Goal: Communication & Community: Answer question/provide support

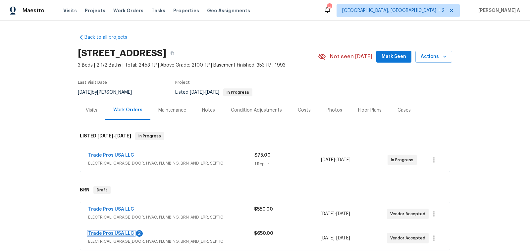
click at [115, 233] on link "Trade Pros USA LLC" at bounding box center [111, 233] width 46 height 5
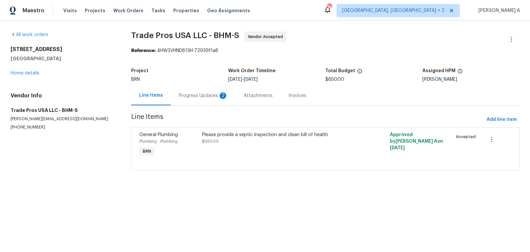
click at [186, 97] on div "Progress Updates 2" at bounding box center [203, 95] width 49 height 7
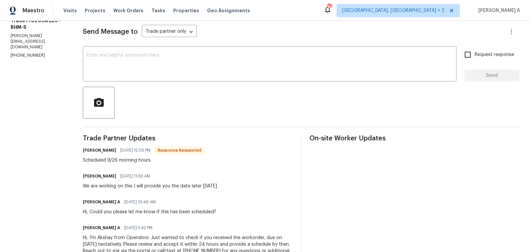
scroll to position [90, 0]
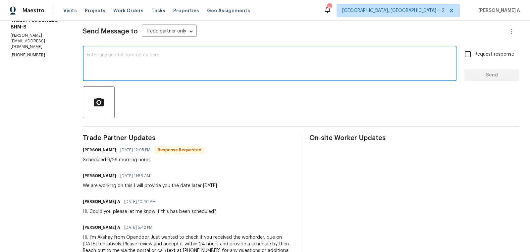
click at [227, 58] on textarea at bounding box center [270, 64] width 366 height 23
type textarea "Thank you!"
click at [468, 51] on input "Request response" at bounding box center [468, 54] width 14 height 14
checkbox input "true"
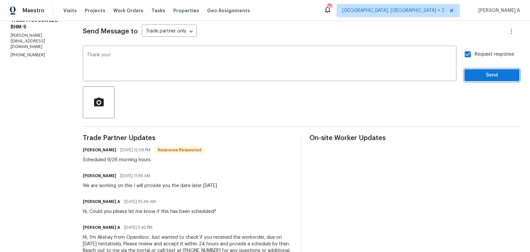
click at [484, 72] on span "Send" at bounding box center [492, 75] width 44 height 8
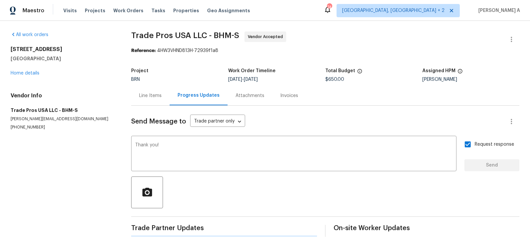
scroll to position [0, 0]
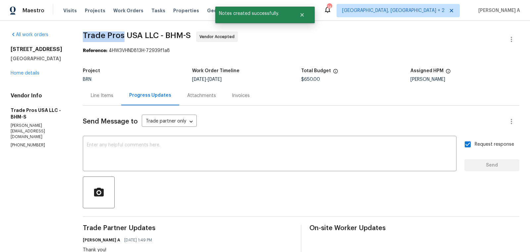
copy span "Trade Pros"
drag, startPoint x: 81, startPoint y: 36, endPoint x: 123, endPoint y: 35, distance: 41.4
click at [123, 35] on div "All work orders 806 14th Ave Pleasant Grove, AL 35127 Home details Vendor Info …" at bounding box center [265, 208] width 530 height 374
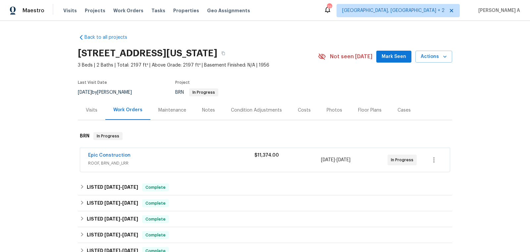
click at [103, 151] on div "Epic Construction ROOF, BRN_AND_LRR $11,374.00 [DATE] - [DATE] In Progress" at bounding box center [265, 160] width 370 height 24
click at [111, 154] on link "Epic Construction" at bounding box center [109, 155] width 42 height 5
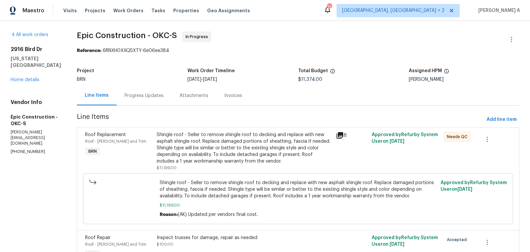
click at [172, 95] on div "Attachments" at bounding box center [194, 96] width 45 height 20
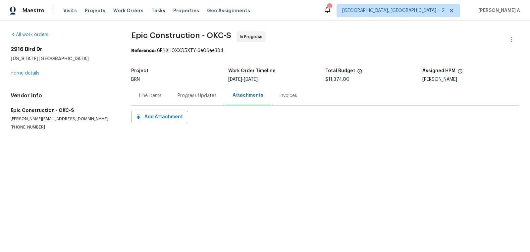
click at [204, 102] on div "Progress Updates" at bounding box center [197, 96] width 55 height 20
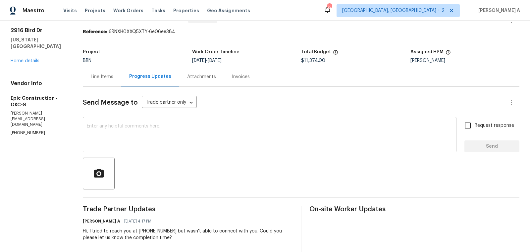
scroll to position [21, 0]
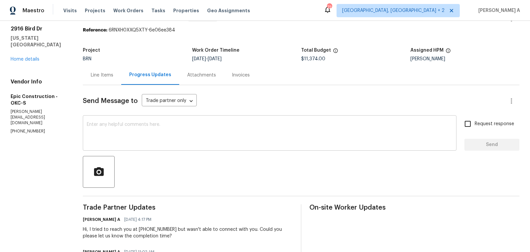
click at [213, 149] on div "x ​" at bounding box center [270, 134] width 374 height 34
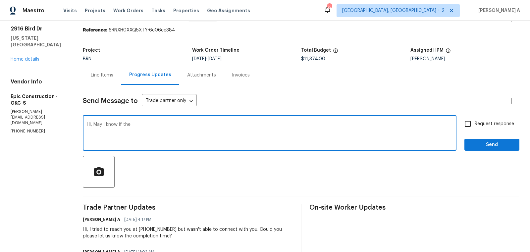
type textarea "Hi, May I know if the"
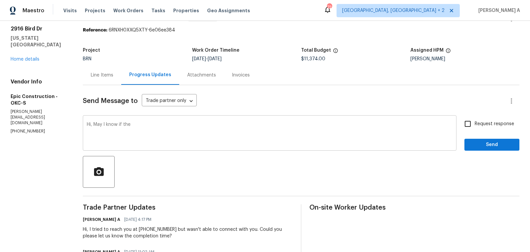
click at [208, 148] on div "Hi, May I know if the x ​" at bounding box center [270, 134] width 374 height 34
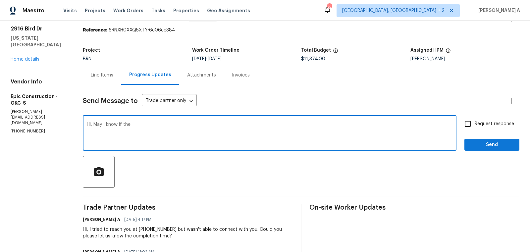
click at [216, 129] on textarea "Hi, May I know if the" at bounding box center [270, 133] width 366 height 23
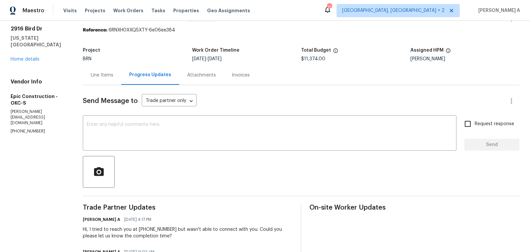
click at [111, 76] on div "Line Items" at bounding box center [102, 75] width 23 height 7
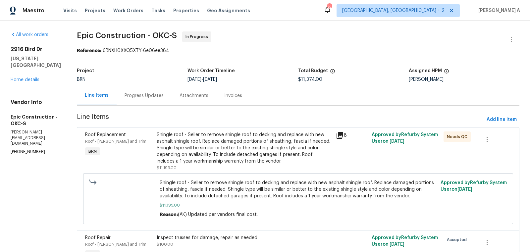
click at [151, 99] on div "Progress Updates" at bounding box center [144, 95] width 39 height 7
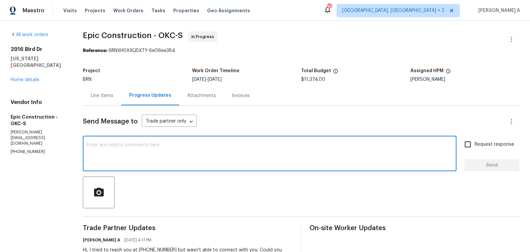
click at [170, 153] on textarea at bounding box center [270, 154] width 366 height 23
paste textarea "Hi, May I know if the"
click at [0, 0] on span "Fix the auxiliary or modal verb" at bounding box center [0, 0] width 0 height 0
click at [277, 149] on textarea "Hi, May I know if the other two repairs are completed?" at bounding box center [270, 154] width 366 height 23
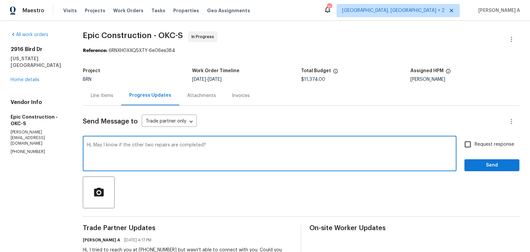
click at [277, 149] on textarea "Hi, May I know if the other two repairs are completed?" at bounding box center [270, 154] width 366 height 23
type textarea "Hi, May I know if the other two repairs are completed?"
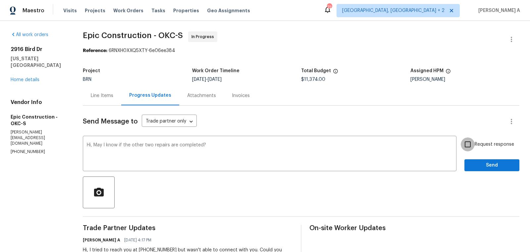
click at [471, 149] on input "Request response" at bounding box center [468, 144] width 14 height 14
checkbox input "true"
click at [478, 164] on span "Send" at bounding box center [492, 165] width 44 height 8
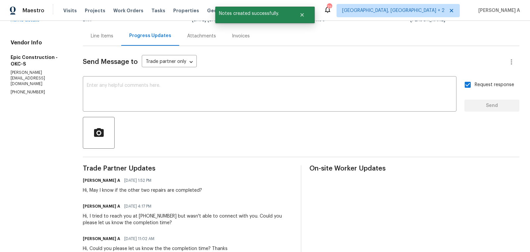
scroll to position [95, 0]
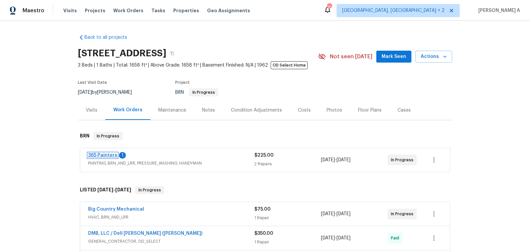
click at [108, 153] on link "365 Painters" at bounding box center [102, 155] width 29 height 5
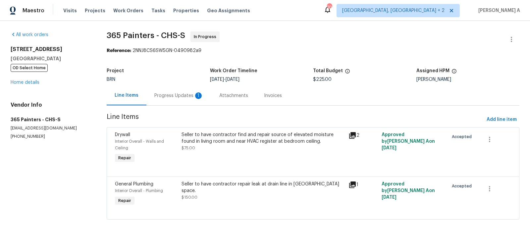
click at [174, 97] on div "Progress Updates 1" at bounding box center [178, 95] width 49 height 7
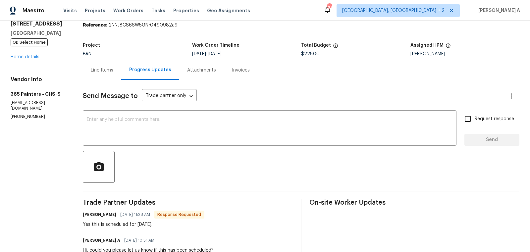
scroll to position [28, 0]
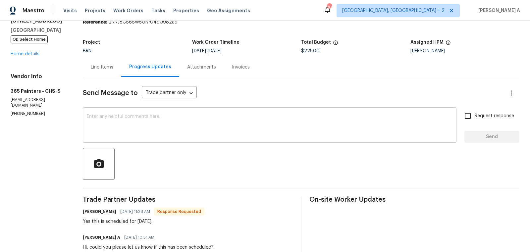
click at [198, 121] on textarea at bounding box center [270, 125] width 366 height 23
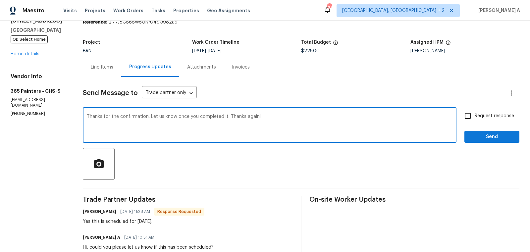
click at [0, 0] on span "Fix the auxiliary or modal verb" at bounding box center [0, 0] width 0 height 0
type textarea "Thanks for the confirmation. Let us know once you have completed it. Thanks aga…"
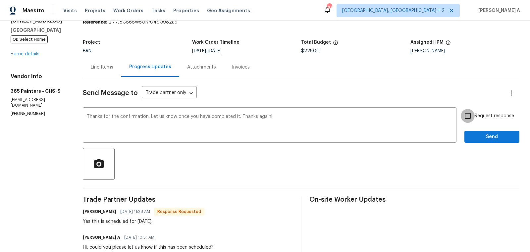
click at [471, 119] on input "Request response" at bounding box center [468, 116] width 14 height 14
checkbox input "true"
click at [485, 140] on span "Send" at bounding box center [492, 137] width 44 height 8
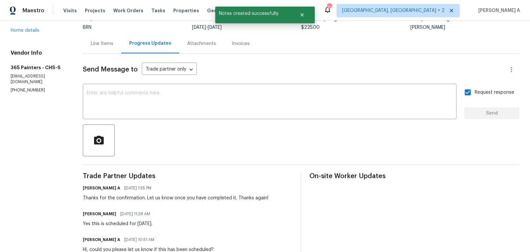
scroll to position [0, 0]
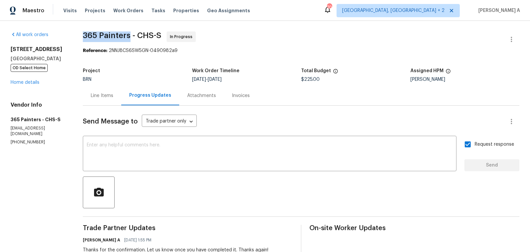
drag, startPoint x: 81, startPoint y: 35, endPoint x: 132, endPoint y: 35, distance: 50.4
click at [132, 35] on div "All work orders 4412 Abby Dr North Charleston, SC 29418 OD Select Home Home det…" at bounding box center [265, 234] width 530 height 426
copy span "365 Painters"
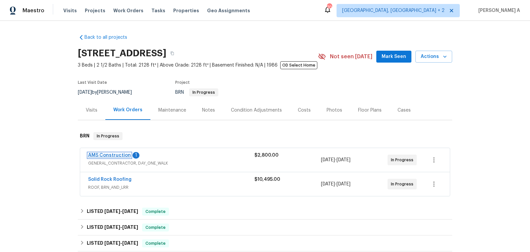
click at [120, 157] on link "AMS Construction" at bounding box center [109, 155] width 43 height 5
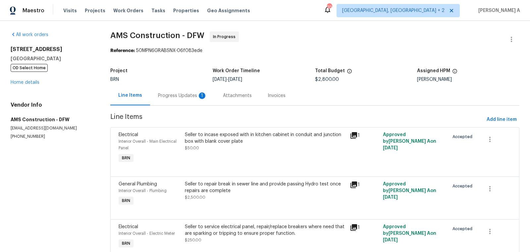
click at [187, 94] on div "Progress Updates 1" at bounding box center [182, 95] width 49 height 7
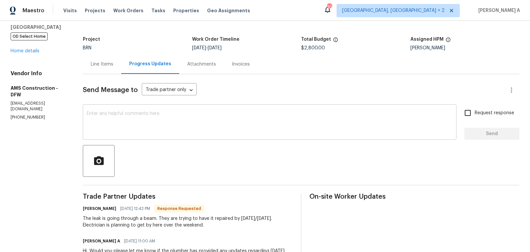
scroll to position [34, 0]
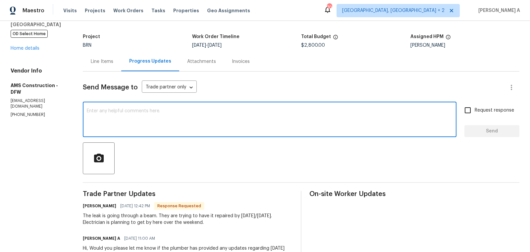
click at [206, 129] on textarea at bounding box center [270, 120] width 366 height 23
type textarea "Thanks for the update."
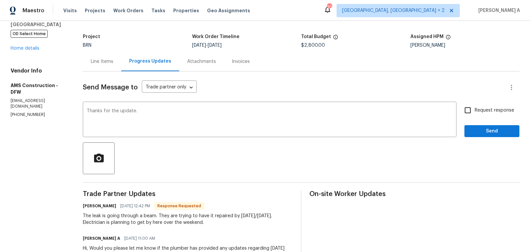
click at [476, 113] on span "Request response" at bounding box center [494, 110] width 39 height 7
click at [475, 113] on input "Request response" at bounding box center [468, 110] width 14 height 14
checkbox input "true"
click at [486, 130] on span "Send" at bounding box center [492, 131] width 44 height 8
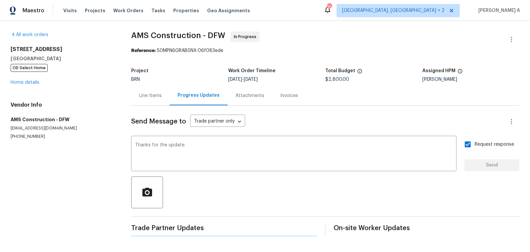
scroll to position [0, 0]
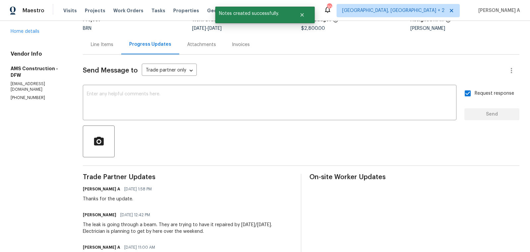
click at [95, 50] on div "Line Items" at bounding box center [102, 45] width 38 height 20
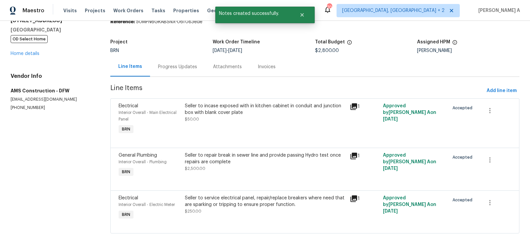
scroll to position [29, 0]
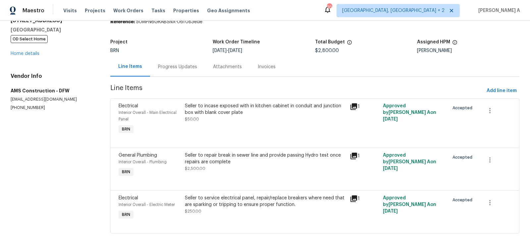
click at [177, 71] on div "Progress Updates" at bounding box center [177, 67] width 55 height 20
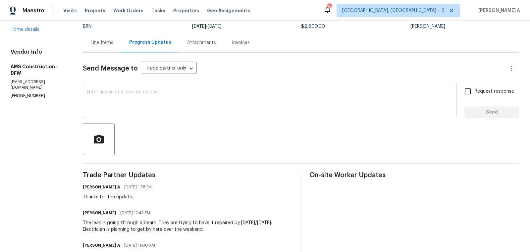
scroll to position [95, 0]
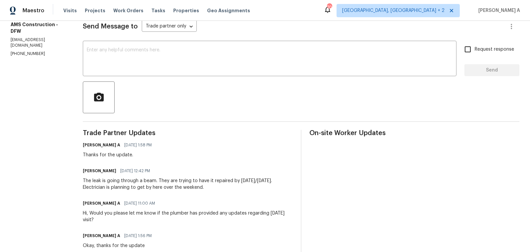
copy div "The leak is going through a beam. They are trying to have it repaired by today/…"
drag, startPoint x: 81, startPoint y: 181, endPoint x: 216, endPoint y: 190, distance: 135.5
click at [216, 190] on div "All work orders 811 Fawn Valley Dr Allen, TX 75002 OD Select Home Home details …" at bounding box center [265, 223] width 530 height 594
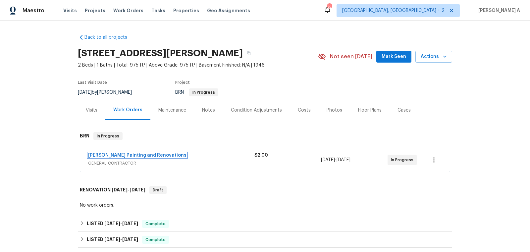
click at [127, 154] on link "[PERSON_NAME] Painting and Renovations" at bounding box center [137, 155] width 98 height 5
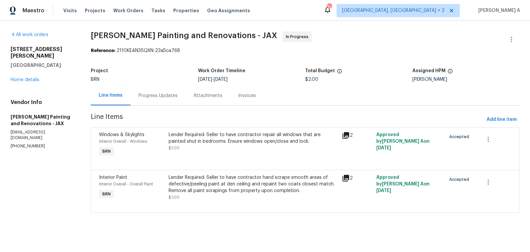
click at [155, 91] on div "Progress Updates" at bounding box center [158, 96] width 55 height 20
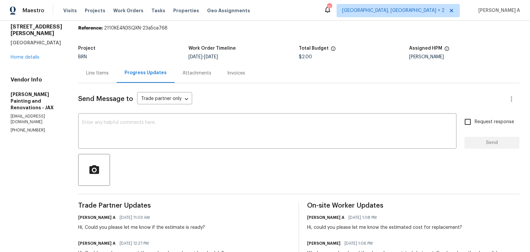
scroll to position [25, 0]
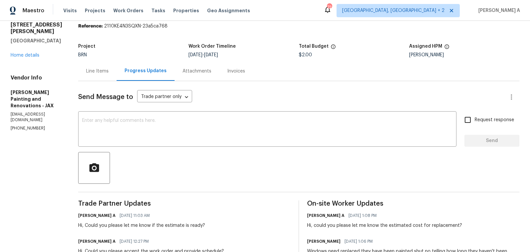
click at [33, 126] on p "(904) 472-1283" at bounding box center [37, 129] width 52 height 6
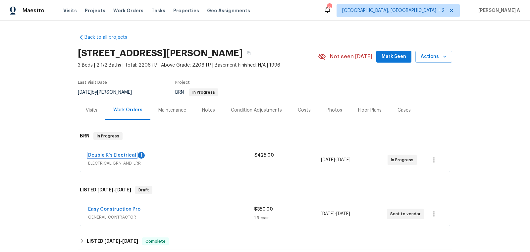
click at [110, 153] on link "Double K's Electrical" at bounding box center [112, 155] width 48 height 5
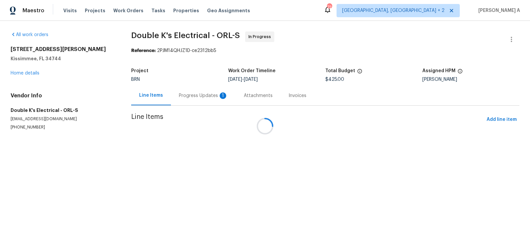
click at [191, 83] on div at bounding box center [265, 126] width 530 height 252
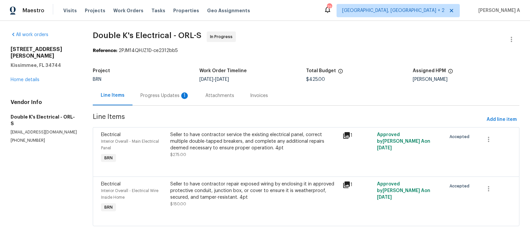
click at [183, 93] on div "1" at bounding box center [184, 95] width 7 height 7
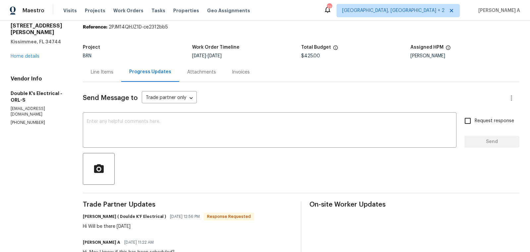
scroll to position [24, 0]
click at [219, 130] on textarea at bounding box center [270, 130] width 366 height 23
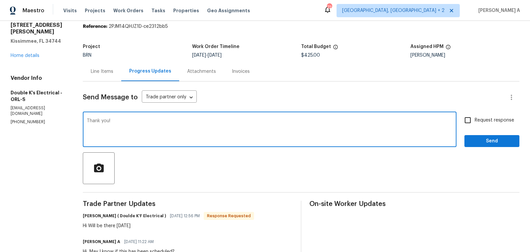
type textarea "Thank you!"
click at [465, 127] on div "Request response Send" at bounding box center [491, 130] width 55 height 34
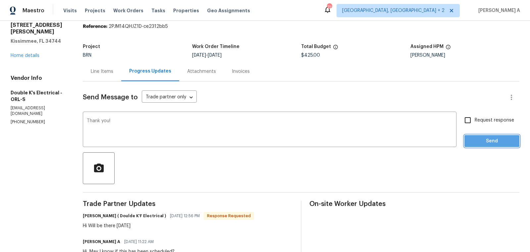
click at [471, 137] on span "Send" at bounding box center [492, 141] width 44 height 8
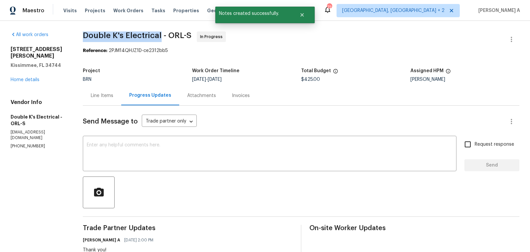
copy span "Double K's Electrical"
drag, startPoint x: 79, startPoint y: 31, endPoint x: 161, endPoint y: 31, distance: 82.8
click at [161, 31] on div "All work orders 148 Harwood Cir Kissimmee, FL 34744 Home details Vendor Info Do…" at bounding box center [265, 195] width 530 height 348
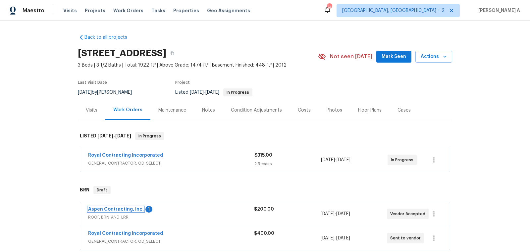
click at [109, 209] on link "Aspen Contracting, Inc." at bounding box center [116, 209] width 56 height 5
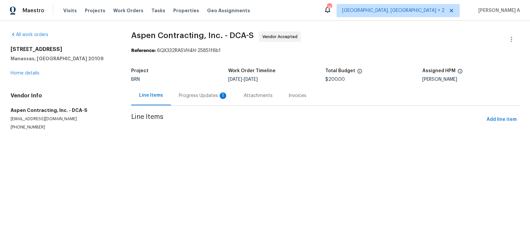
click at [179, 99] on div "Progress Updates 1" at bounding box center [203, 96] width 65 height 20
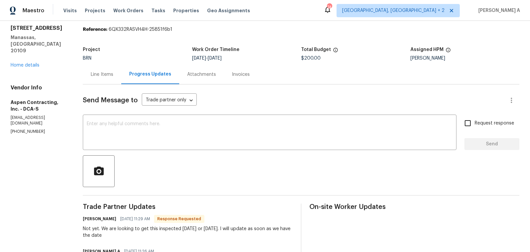
scroll to position [22, 0]
click at [158, 137] on textarea at bounding box center [270, 132] width 366 height 23
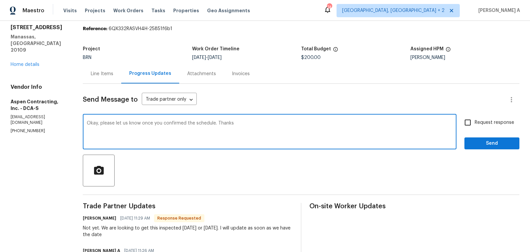
type textarea "Okay, please let us know once you confirmed the schedule. Thanks"
click at [475, 126] on label "Request response" at bounding box center [487, 123] width 53 height 14
click at [475, 126] on input "Request response" at bounding box center [468, 123] width 14 height 14
checkbox input "true"
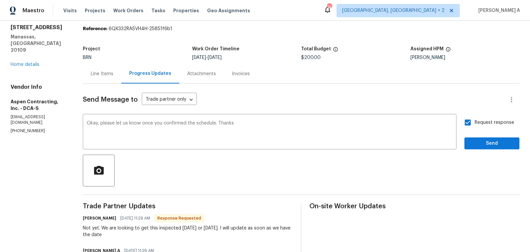
click at [0, 0] on div "confirm" at bounding box center [0, 0] width 0 height 0
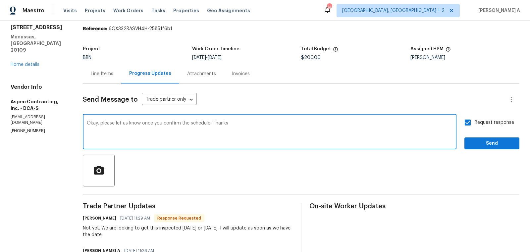
type textarea "Okay, please let us know once you confirm the schedule. Thanks"
click at [487, 149] on div "Send Message to Trade partner only Trade partner only ​ Okay, please let us kno…" at bounding box center [301, 227] width 437 height 286
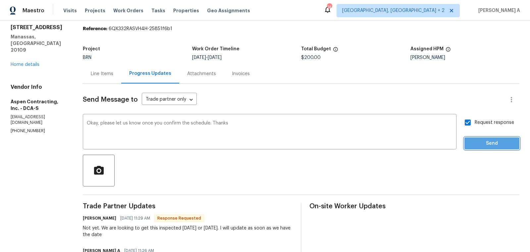
click at [488, 145] on span "Send" at bounding box center [492, 143] width 44 height 8
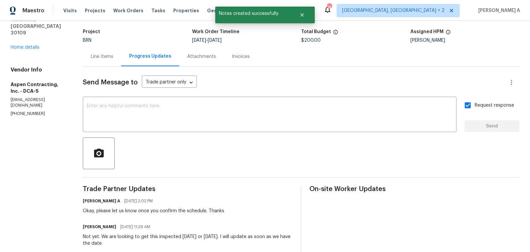
scroll to position [0, 0]
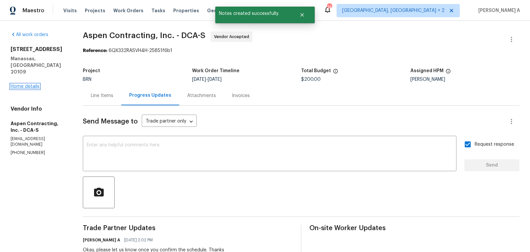
click at [33, 84] on link "Home details" at bounding box center [25, 86] width 29 height 5
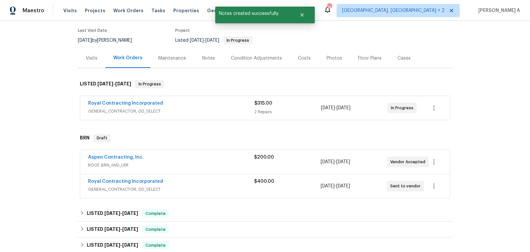
scroll to position [57, 0]
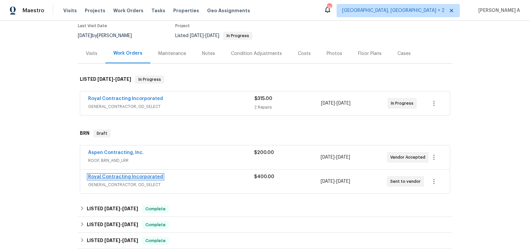
click at [129, 175] on link "Royal Contracting Incorporated" at bounding box center [125, 177] width 75 height 5
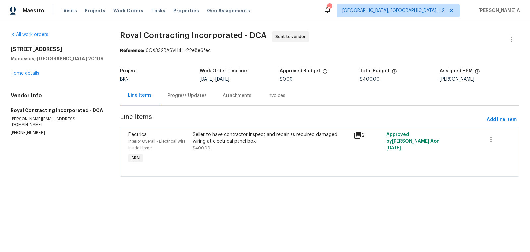
click at [187, 93] on div "Progress Updates" at bounding box center [187, 95] width 39 height 7
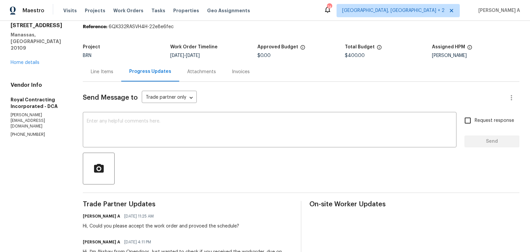
scroll to position [29, 0]
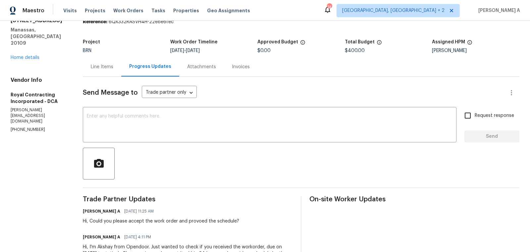
click at [36, 108] on section "All work orders [STREET_ADDRESS] Home details Vendor Info Royal Contracting Inc…" at bounding box center [39, 141] width 56 height 276
copy p "[PHONE_NUMBER]"
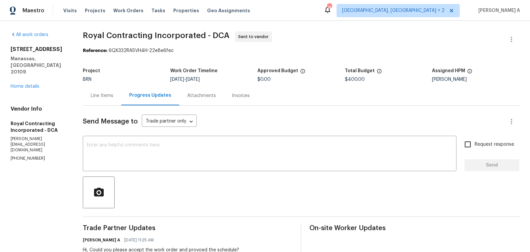
click at [103, 103] on div "Line Items" at bounding box center [102, 96] width 38 height 20
